Goal: Transaction & Acquisition: Download file/media

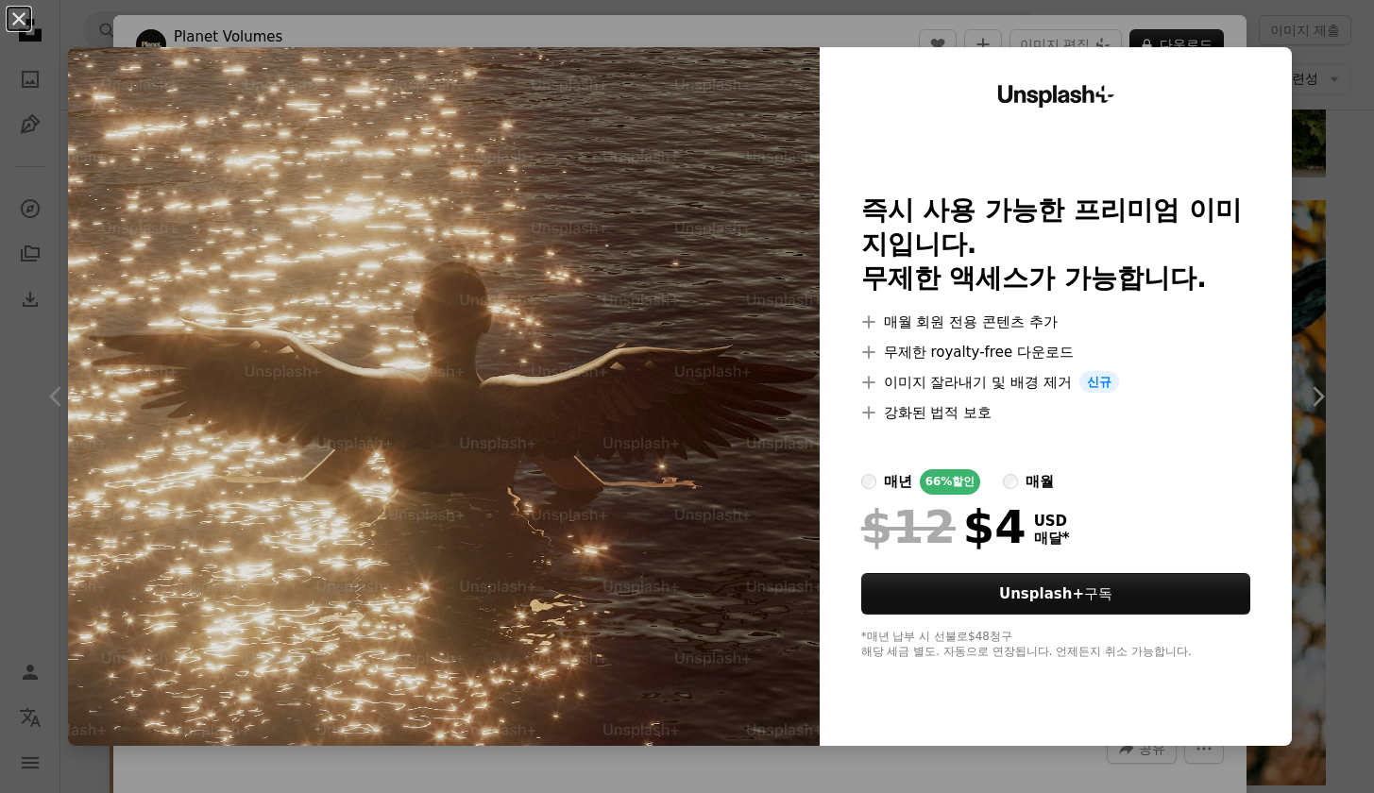
scroll to position [12509, 0]
click at [23, 29] on button "An X shape" at bounding box center [19, 19] width 23 height 23
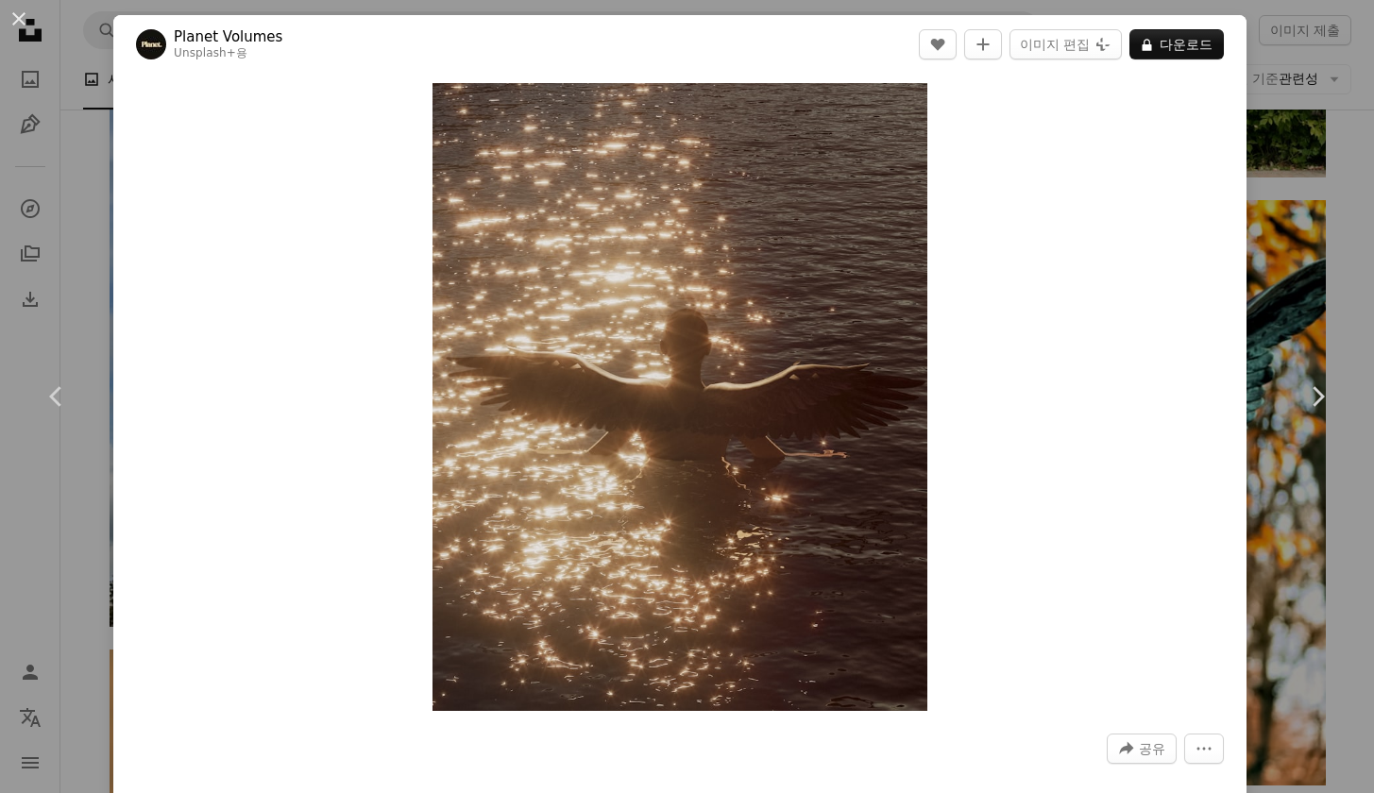
click at [1328, 211] on div "An X shape Chevron left Chevron right Planet Volumes Unsplash+ 용 A heart A plus…" at bounding box center [687, 396] width 1374 height 793
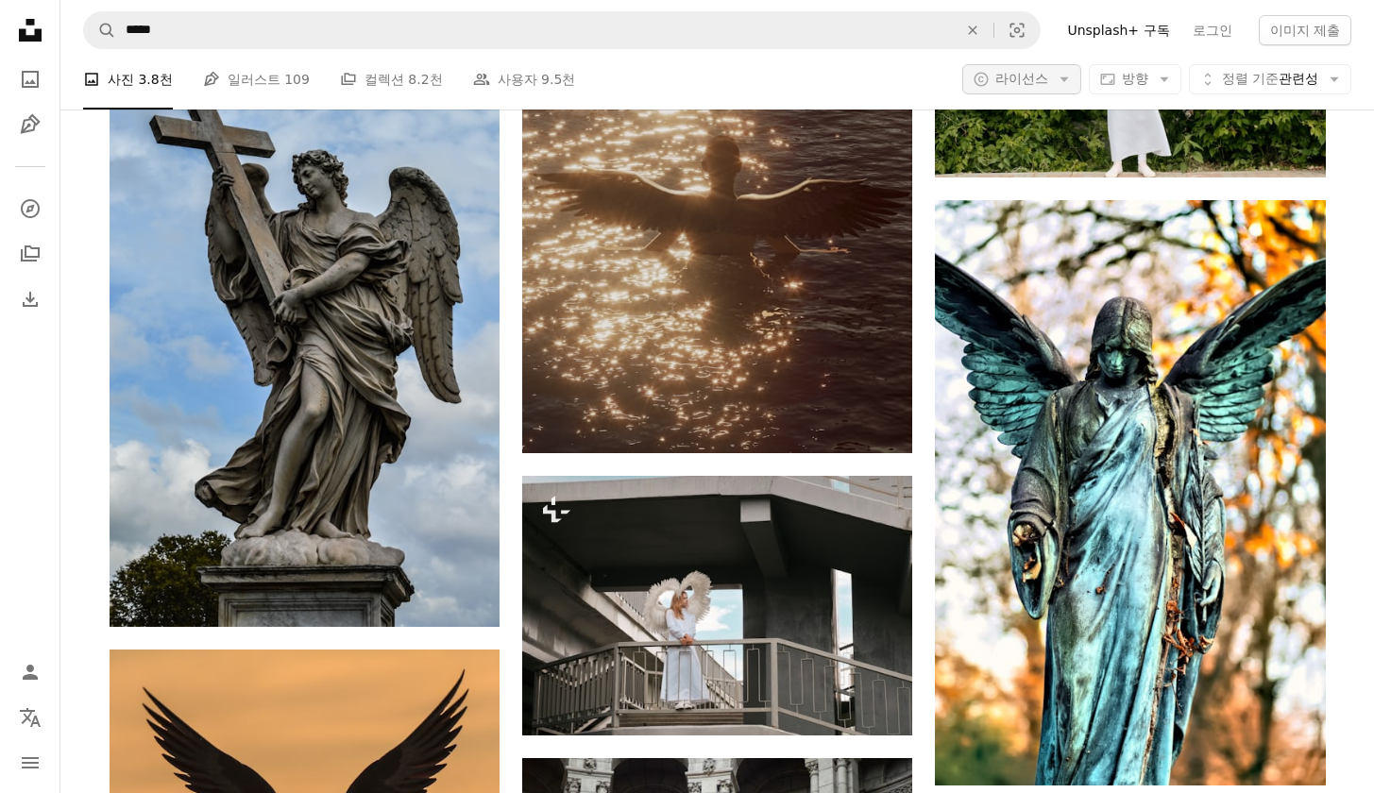
click at [1036, 74] on span "라이선스" at bounding box center [1021, 78] width 53 height 15
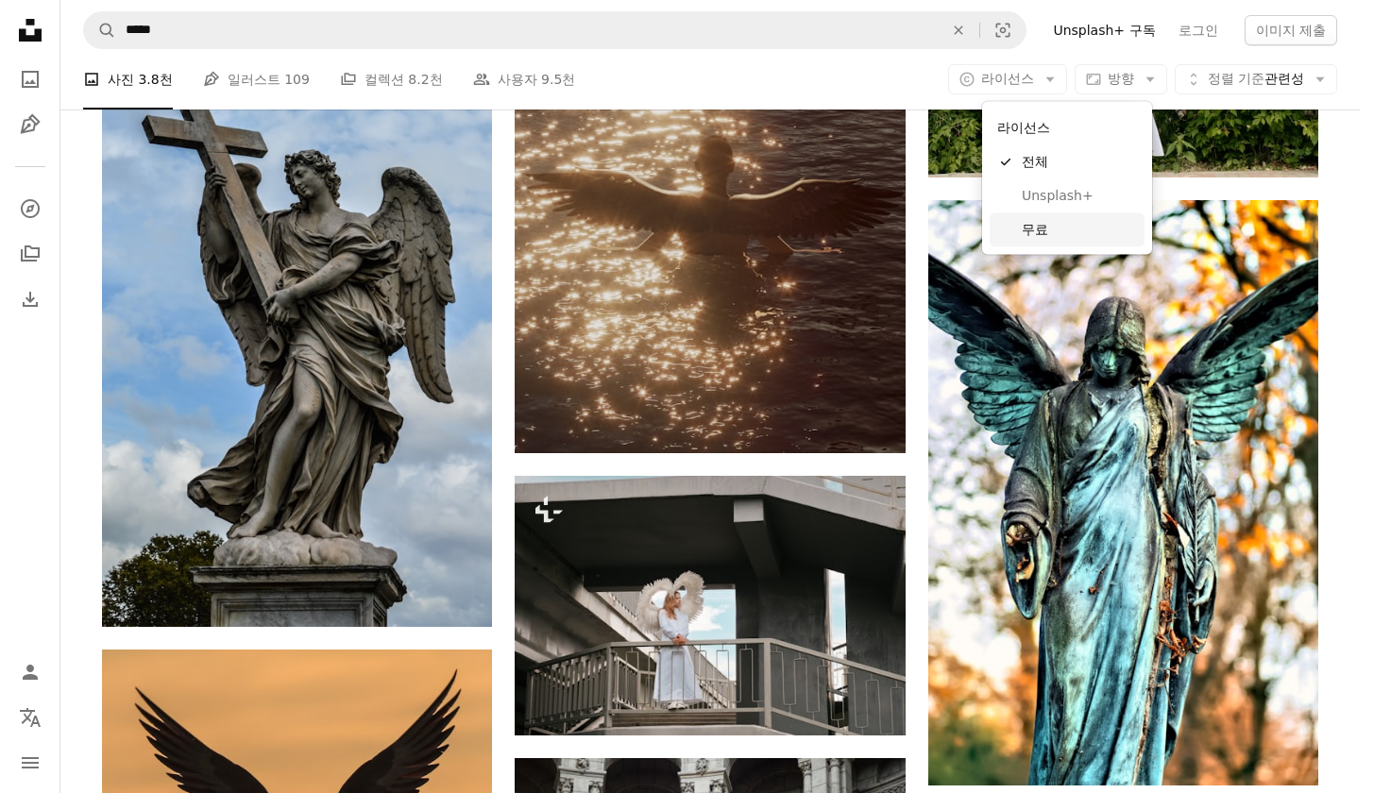
click at [1023, 238] on link "무료" at bounding box center [1066, 229] width 155 height 34
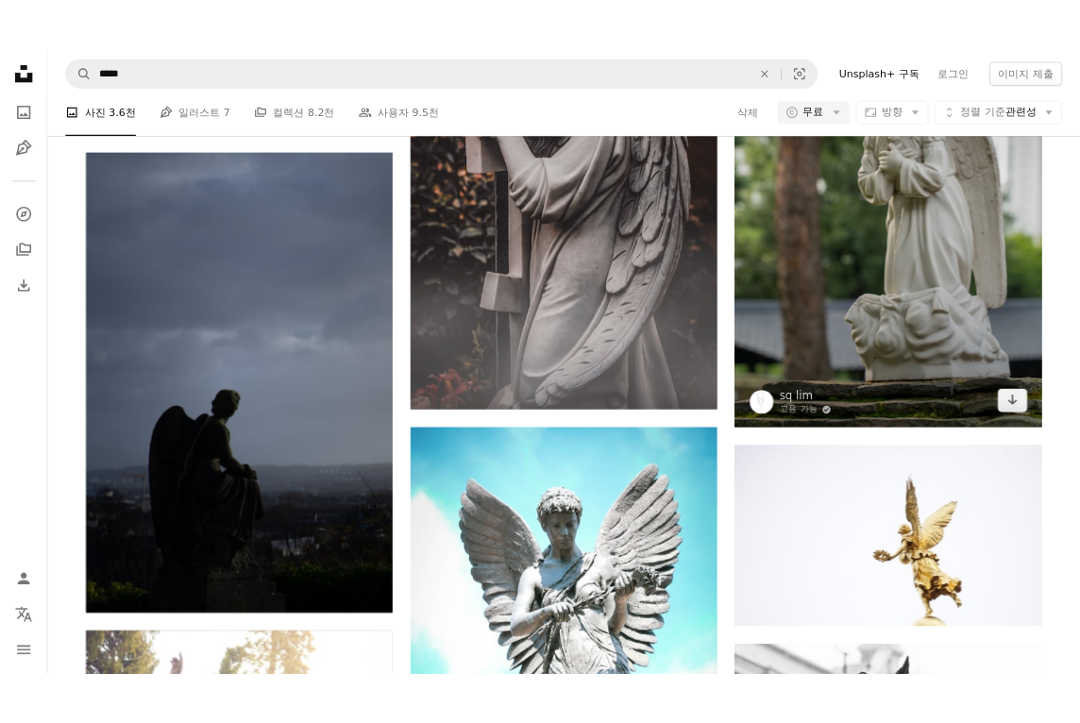
scroll to position [12013, 0]
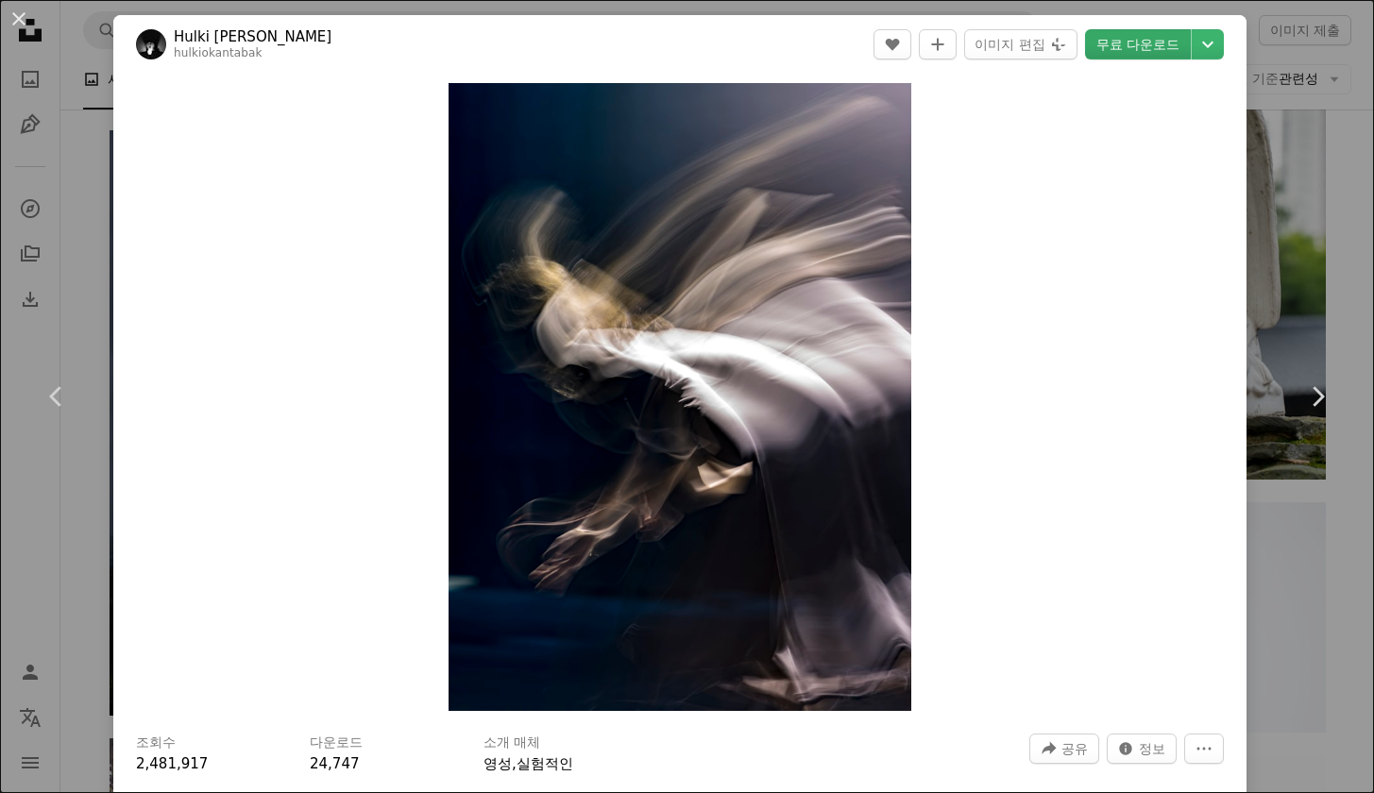
click at [1160, 52] on link "무료 다운로드" at bounding box center [1138, 44] width 106 height 30
